Goal: Use online tool/utility: Utilize a website feature to perform a specific function

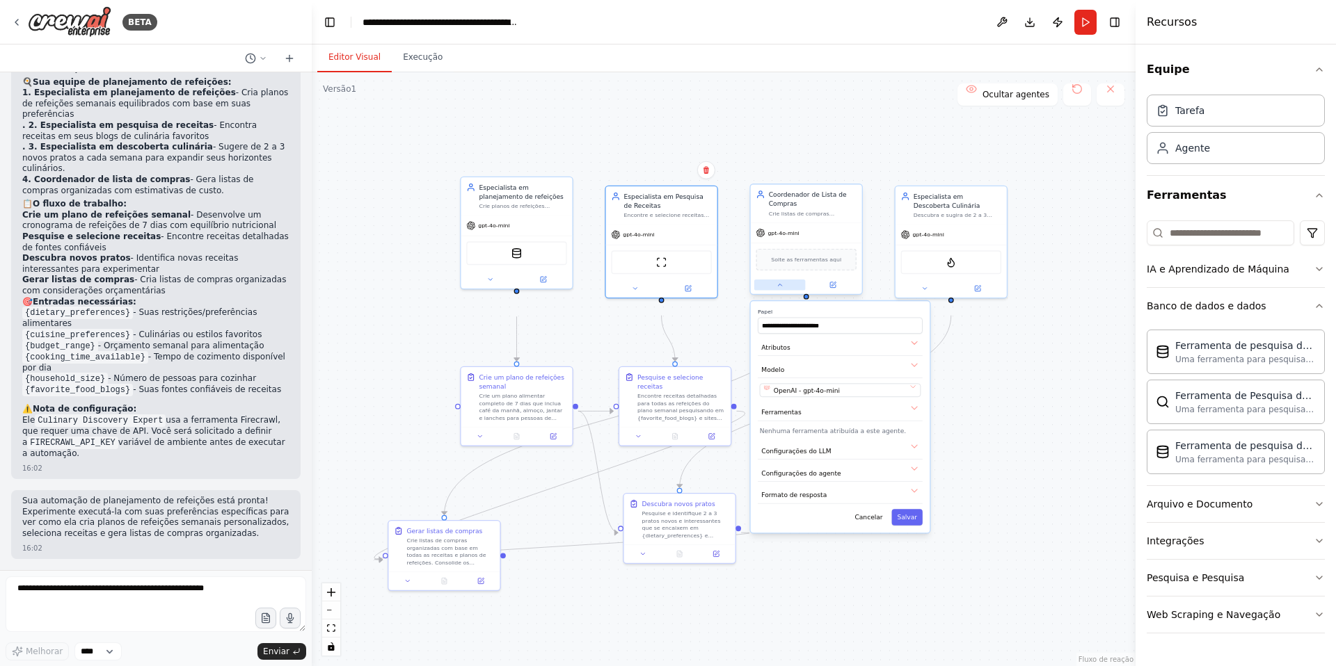
click at [778, 286] on icon at bounding box center [779, 285] width 3 height 2
click at [778, 289] on icon at bounding box center [779, 285] width 7 height 7
click at [646, 273] on div "Ferramenta de site de raspagem Ferramenta de pesquisa de vetores FTS do Couchba…" at bounding box center [661, 261] width 100 height 24
click at [635, 288] on icon at bounding box center [634, 287] width 3 height 2
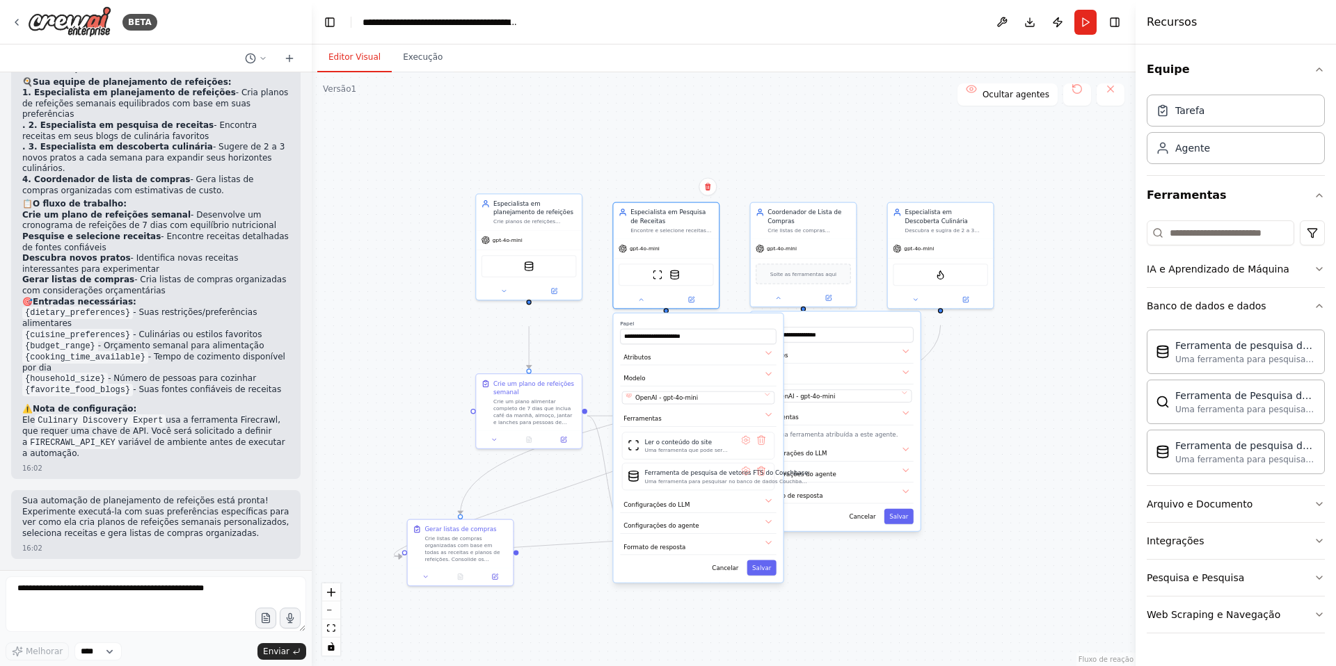
click at [1046, 403] on div ".deletable-edge-delete-btn { width: 20px; height: 20px; border: 0px solid #ffff…" at bounding box center [724, 369] width 824 height 594
drag, startPoint x: 677, startPoint y: 415, endPoint x: 459, endPoint y: 374, distance: 221.6
click at [493, 380] on div "Encontre receitas detalhadas para todas as refeições do plano semanal pesquisan…" at bounding box center [534, 393] width 83 height 27
drag, startPoint x: 459, startPoint y: 374, endPoint x: 391, endPoint y: 287, distance: 111.0
click at [391, 287] on font "Encontre receitas detalhadas para todas as refeições do plano semanal pesquisan…" at bounding box center [396, 298] width 81 height 61
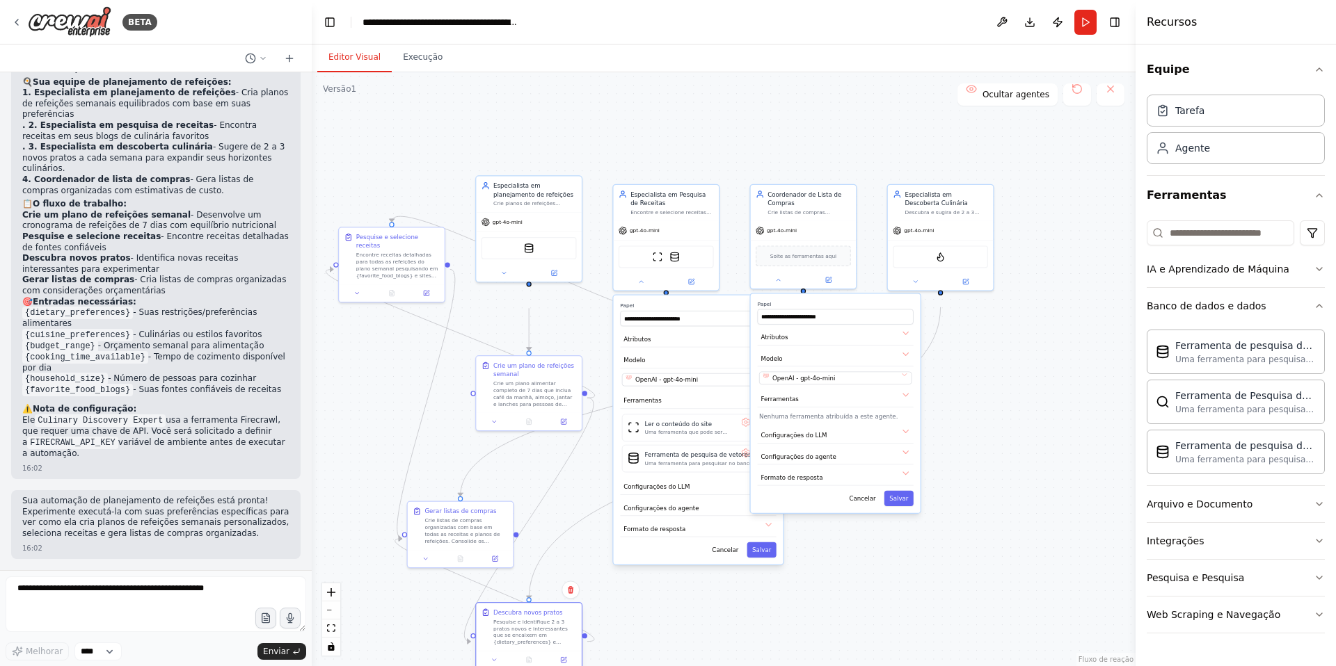
drag, startPoint x: 698, startPoint y: 533, endPoint x: 545, endPoint y: 639, distance: 185.8
click at [545, 639] on font "Pesquise e identifique 2 a 3 pratos novos e interessantes que se encaixem em {d…" at bounding box center [534, 659] width 83 height 81
click at [982, 419] on div ".deletable-edge-delete-btn { width: 20px; height: 20px; border: 0px solid #ffff…" at bounding box center [724, 369] width 824 height 594
click at [915, 280] on icon at bounding box center [914, 279] width 3 height 1
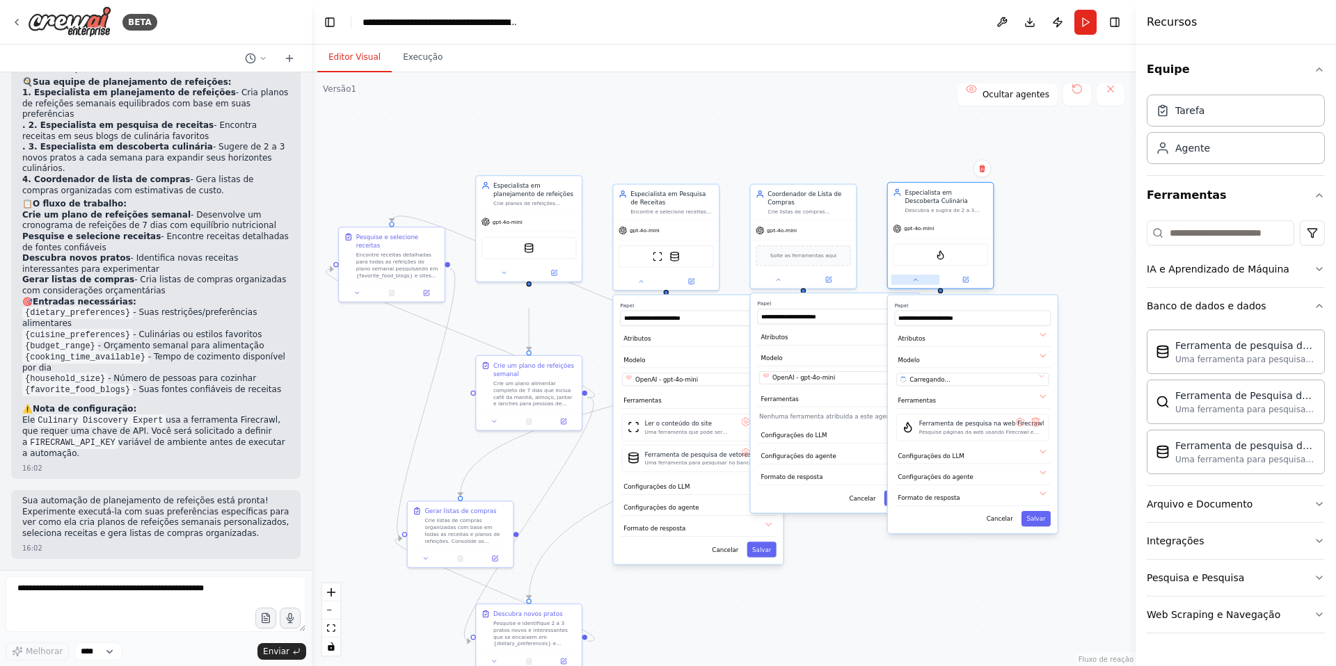
click at [915, 280] on icon at bounding box center [914, 279] width 3 height 1
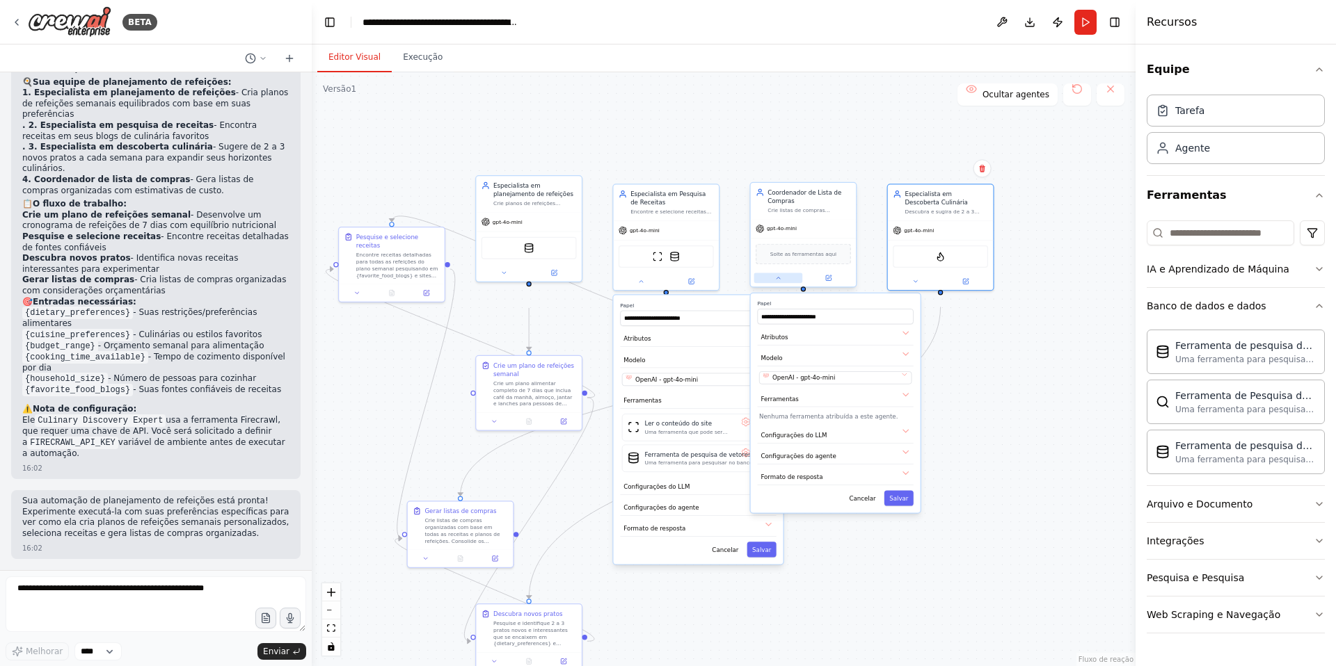
click at [778, 282] on icon at bounding box center [777, 278] width 7 height 7
click at [641, 289] on div at bounding box center [667, 279] width 106 height 17
click at [641, 280] on icon at bounding box center [640, 279] width 3 height 1
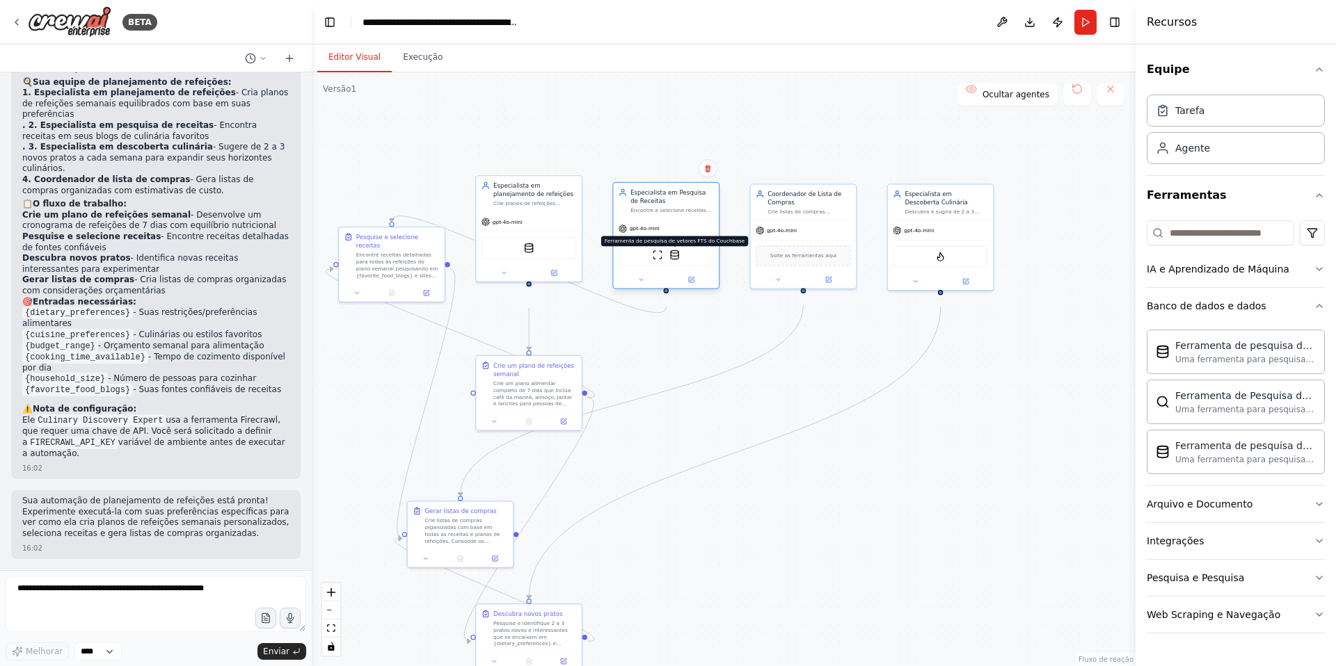
click at [672, 260] on img at bounding box center [674, 255] width 10 height 10
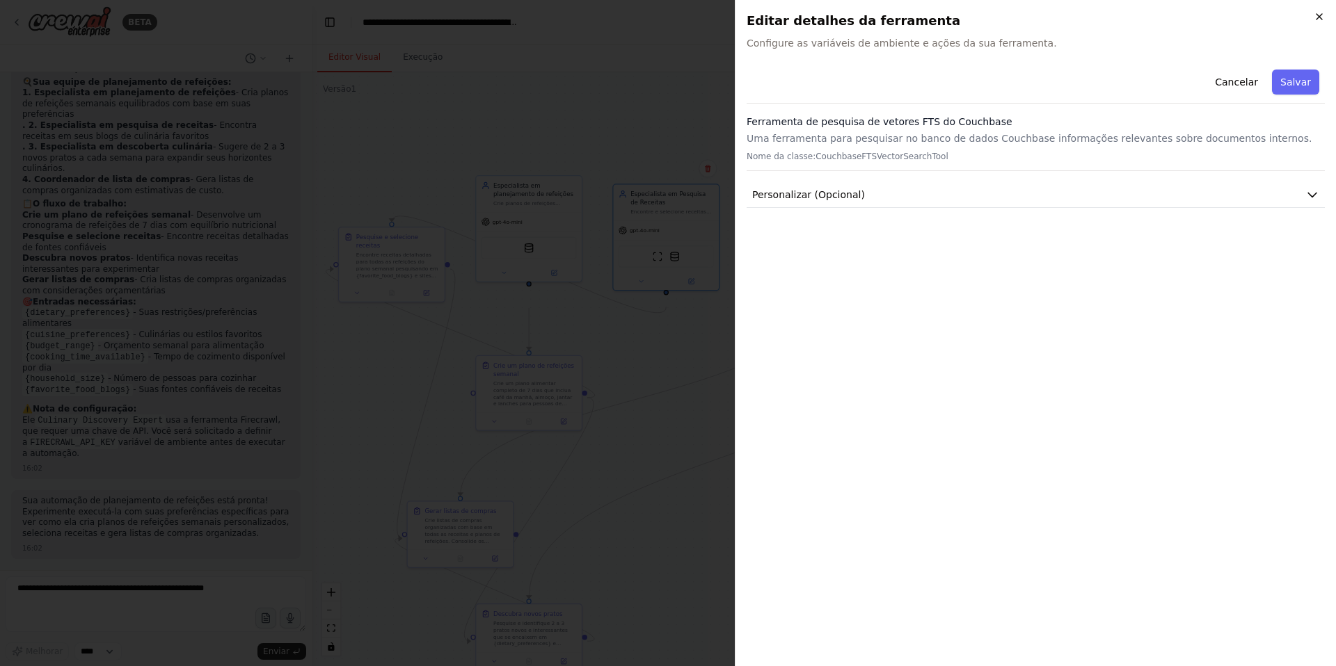
click at [1316, 17] on icon "button" at bounding box center [1319, 17] width 6 height 6
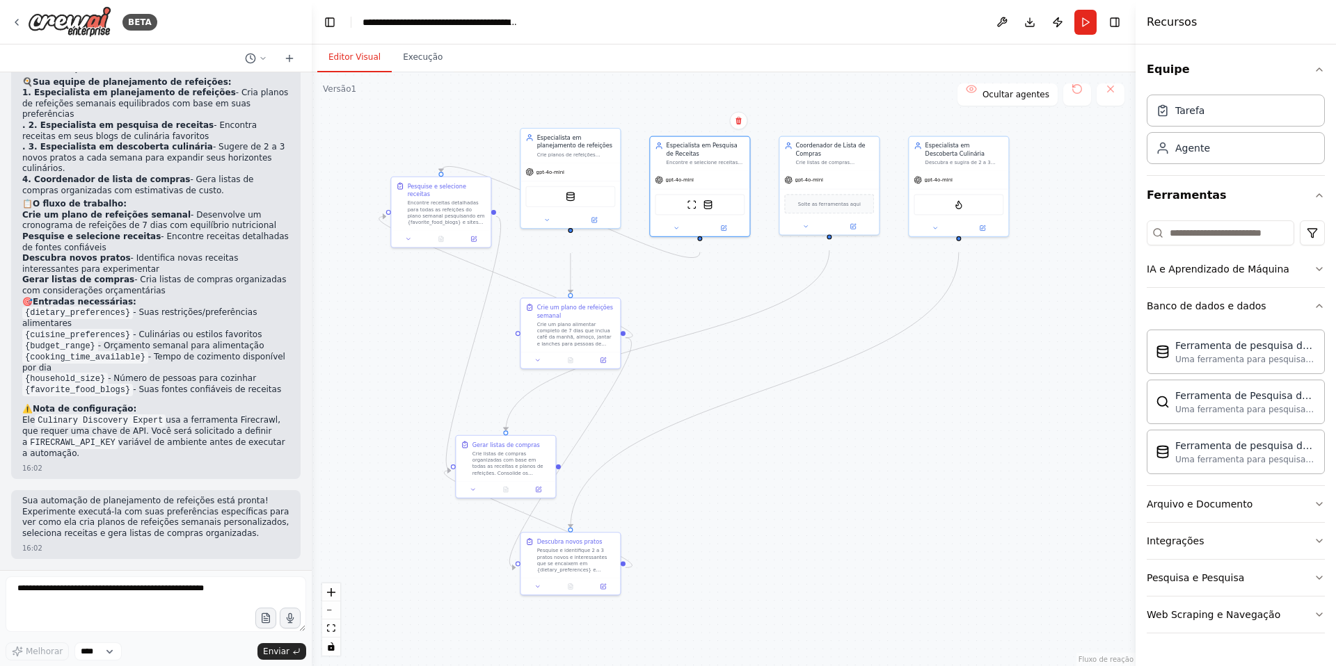
drag, startPoint x: 760, startPoint y: 426, endPoint x: 802, endPoint y: 369, distance: 71.1
click at [802, 369] on div ".deletable-edge-delete-btn { width: 20px; height: 20px; border: 0px solid #ffff…" at bounding box center [724, 369] width 824 height 594
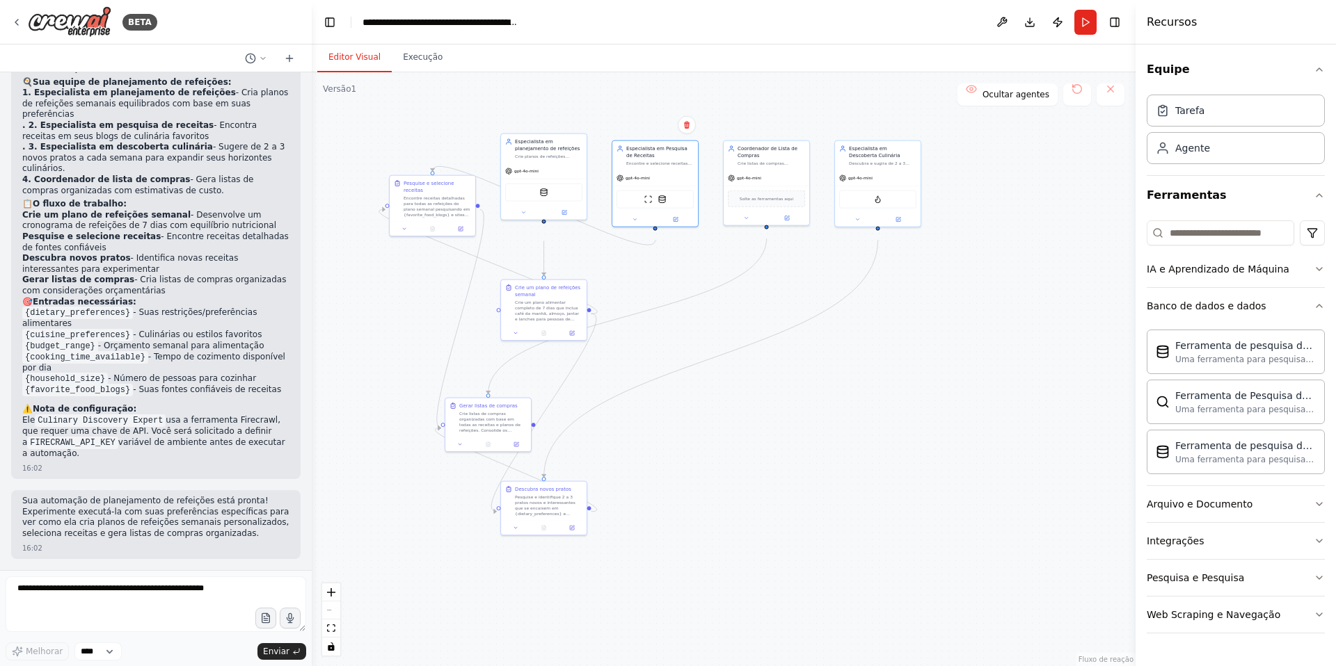
drag, startPoint x: 803, startPoint y: 436, endPoint x: 744, endPoint y: 409, distance: 64.4
click at [744, 409] on div ".deletable-edge-delete-btn { width: 20px; height: 20px; border: 0px solid #ffff…" at bounding box center [724, 369] width 824 height 594
click at [141, 595] on textarea at bounding box center [156, 605] width 300 height 56
click at [515, 208] on icon at bounding box center [517, 205] width 6 height 6
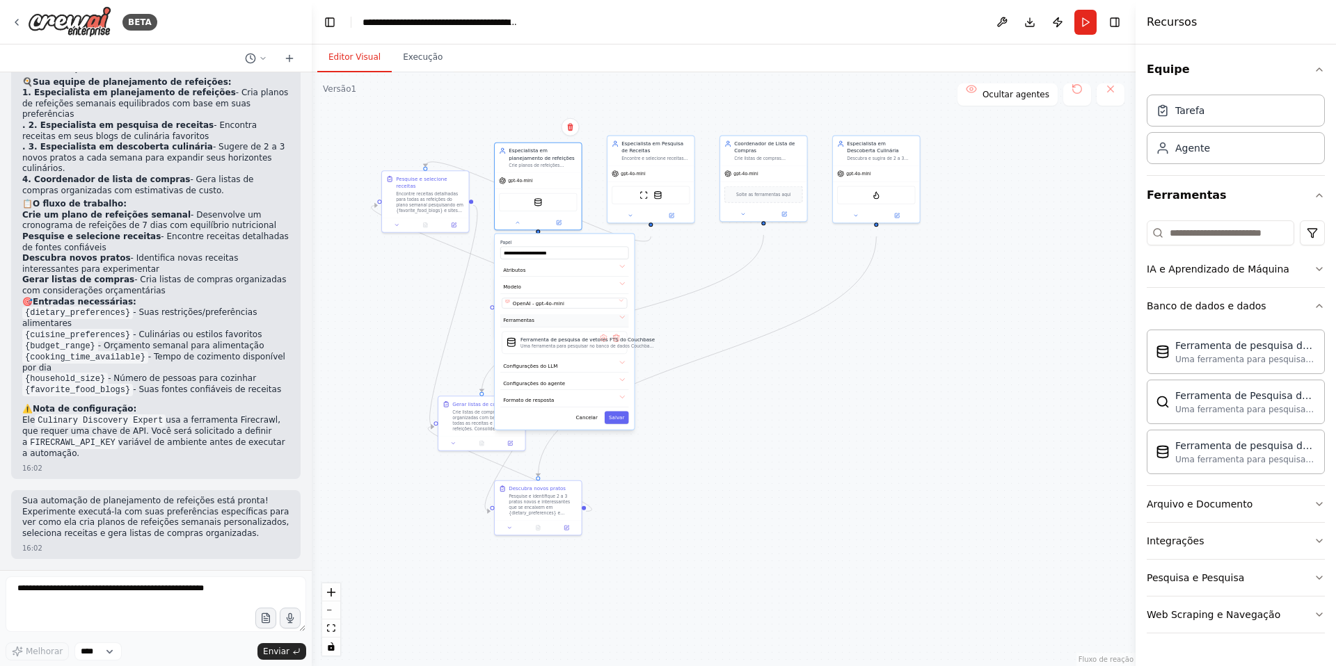
drag, startPoint x: 575, startPoint y: 337, endPoint x: 573, endPoint y: 351, distance: 14.1
click at [573, 328] on button "Ferramentas" at bounding box center [564, 320] width 128 height 13
click at [632, 217] on icon at bounding box center [630, 214] width 6 height 6
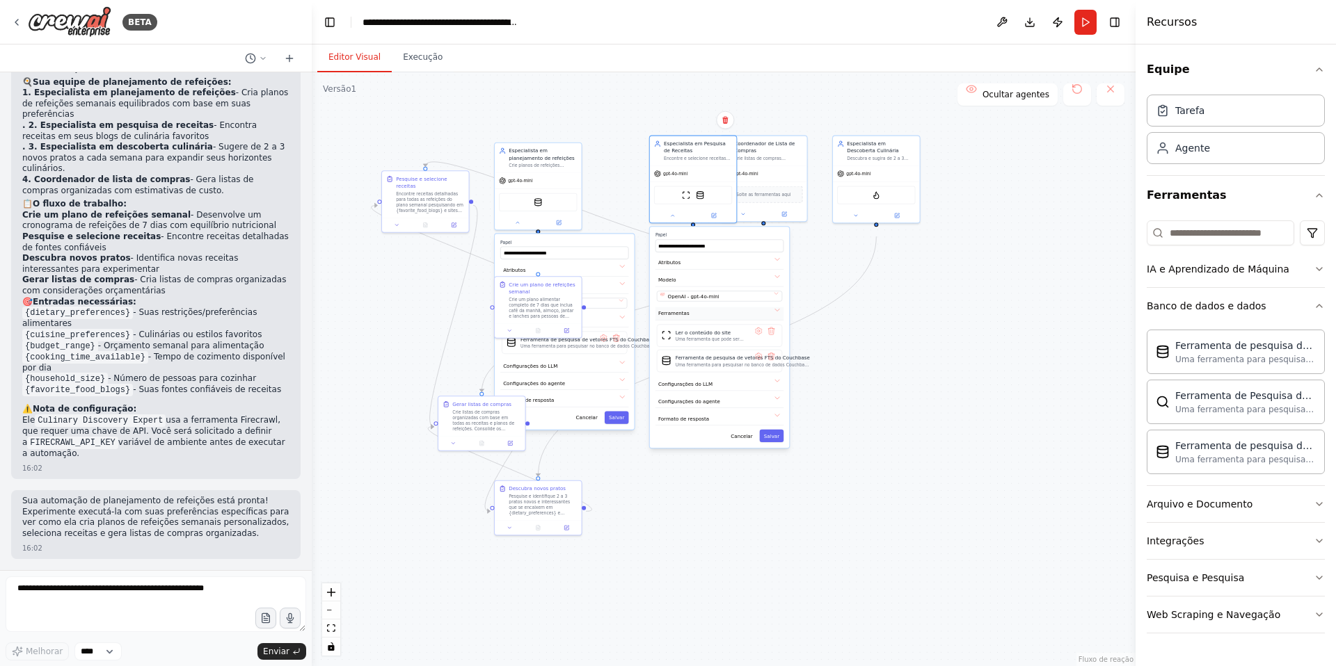
drag, startPoint x: 688, startPoint y: 344, endPoint x: 732, endPoint y: 344, distance: 44.5
click at [732, 321] on button "Ferramentas" at bounding box center [719, 313] width 128 height 13
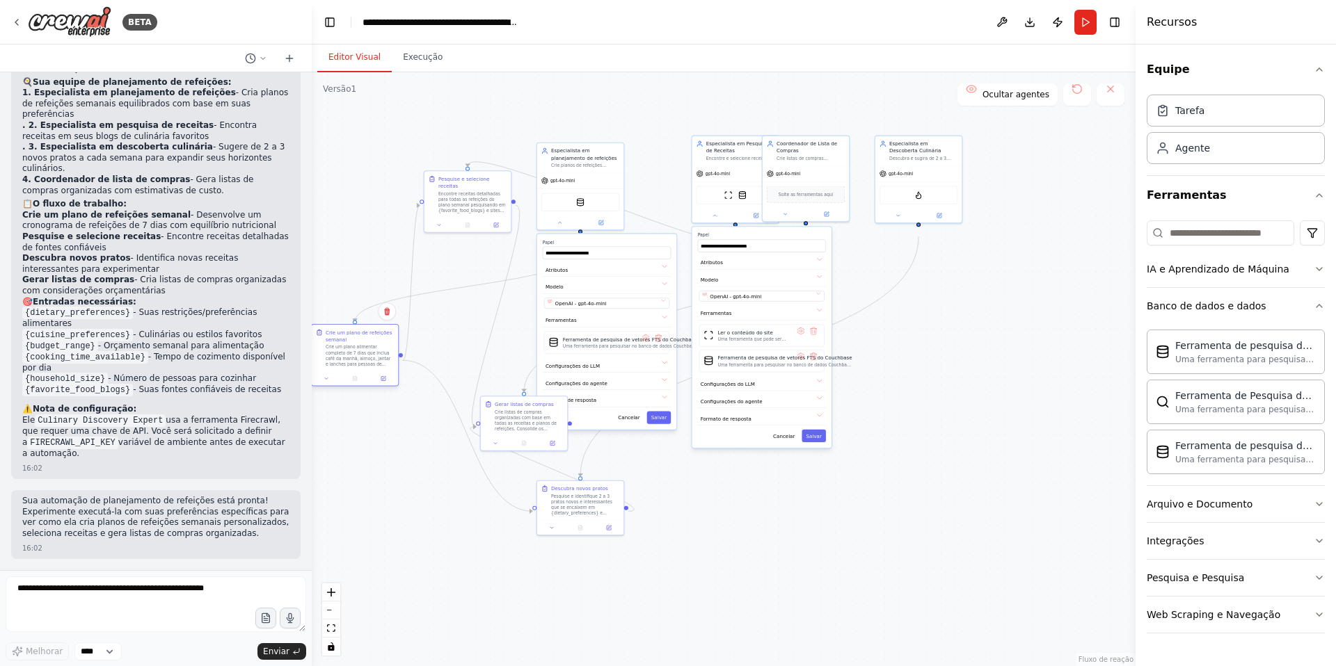
drag, startPoint x: 536, startPoint y: 307, endPoint x: 355, endPoint y: 371, distance: 191.4
click at [355, 371] on font "Crie um plano alimentar completo de 7 dias que inclua café da manhã, almoço, ja…" at bounding box center [359, 384] width 67 height 78
drag, startPoint x: 517, startPoint y: 432, endPoint x: 406, endPoint y: 506, distance: 133.3
click at [406, 506] on font "Crie listas de compras organizadas com base em todas as receitas e planos de re…" at bounding box center [422, 518] width 67 height 78
drag, startPoint x: 775, startPoint y: 255, endPoint x: 764, endPoint y: 262, distance: 13.1
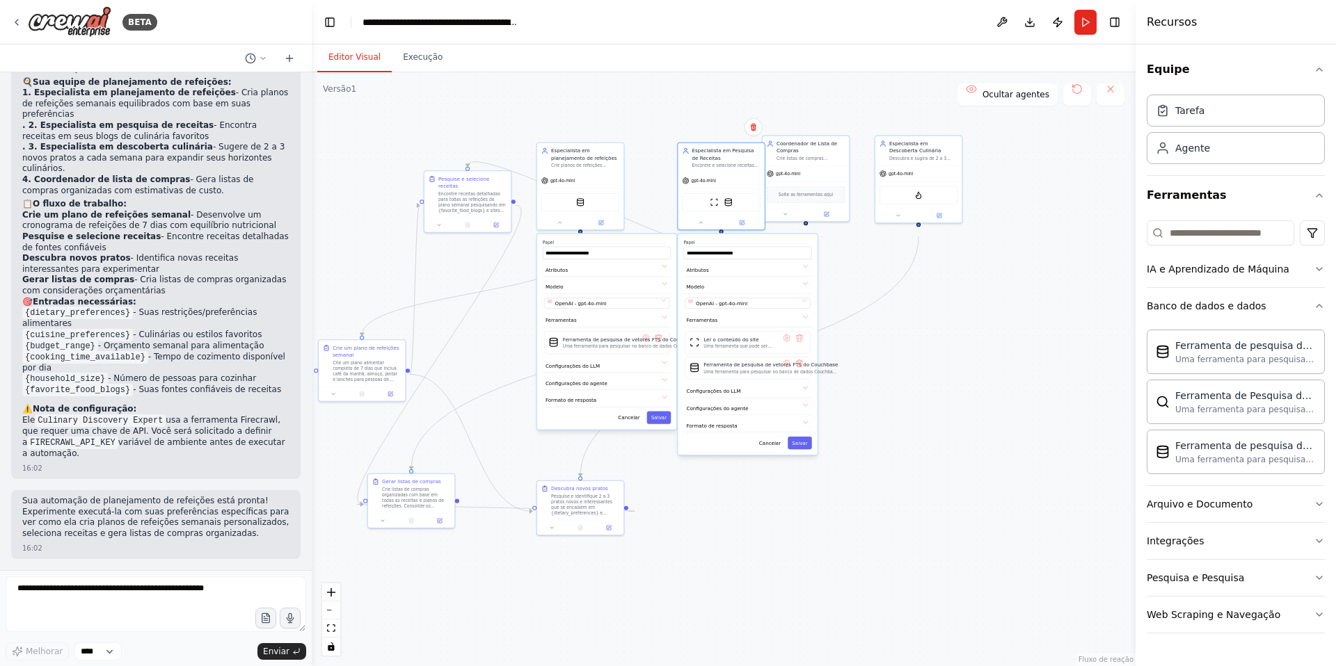
click at [764, 245] on label "Papel" at bounding box center [747, 242] width 128 height 6
drag, startPoint x: 815, startPoint y: 172, endPoint x: 947, endPoint y: 273, distance: 165.7
click at [947, 263] on div "Coordenador de Lista de Compras Crie listas de compras completas e organizadas …" at bounding box center [939, 248] width 87 height 30
click at [917, 312] on icon at bounding box center [918, 311] width 3 height 1
